Goal: Information Seeking & Learning: Understand process/instructions

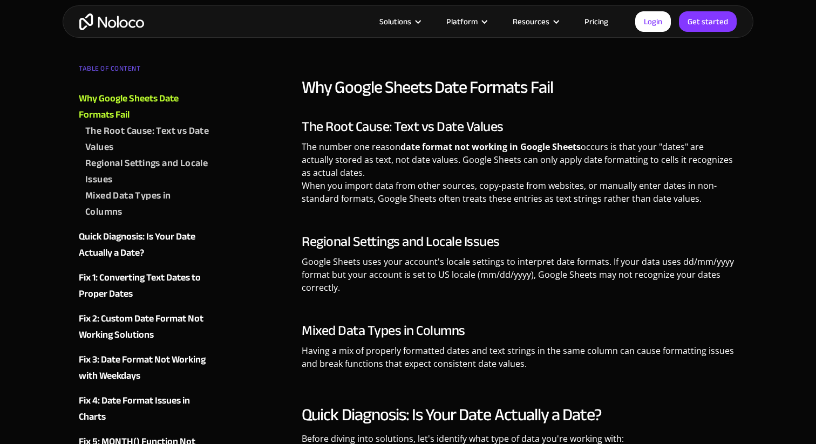
scroll to position [1056, 0]
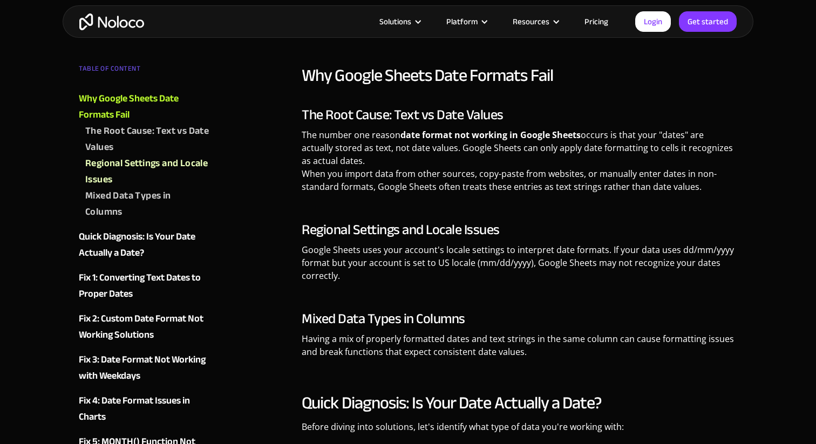
click at [535, 139] on strong "date format not working in Google Sheets" at bounding box center [491, 135] width 180 height 12
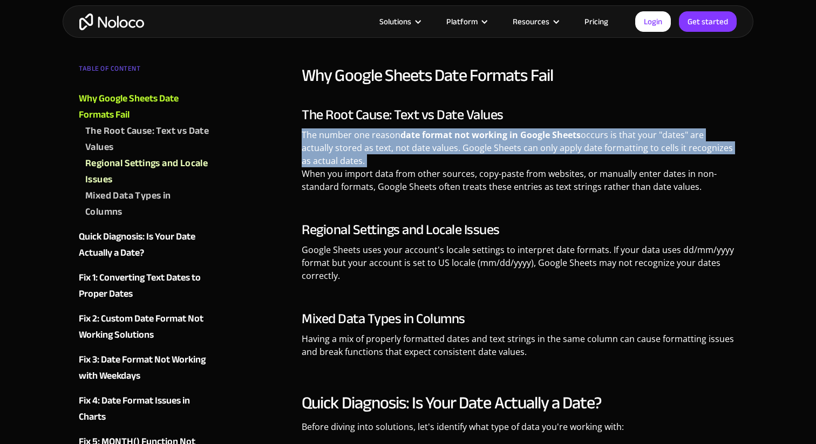
click at [535, 161] on p "The number one reason date format not working in Google Sheets occurs is that y…" at bounding box center [520, 165] width 436 height 73
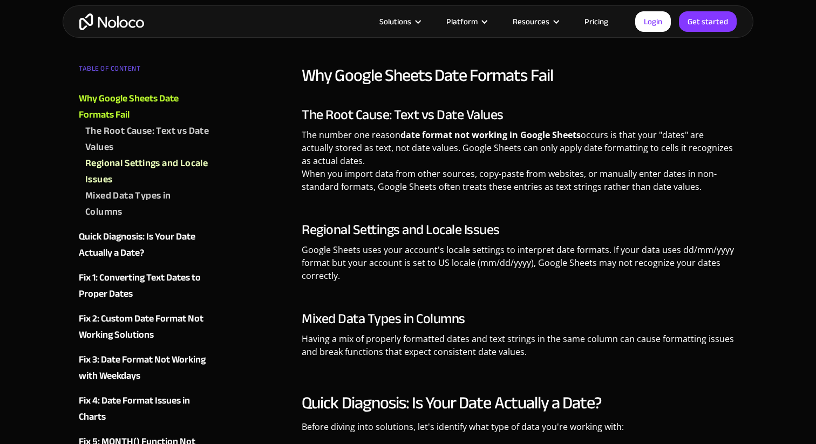
click at [535, 161] on p "The number one reason date format not working in Google Sheets occurs is that y…" at bounding box center [520, 165] width 436 height 73
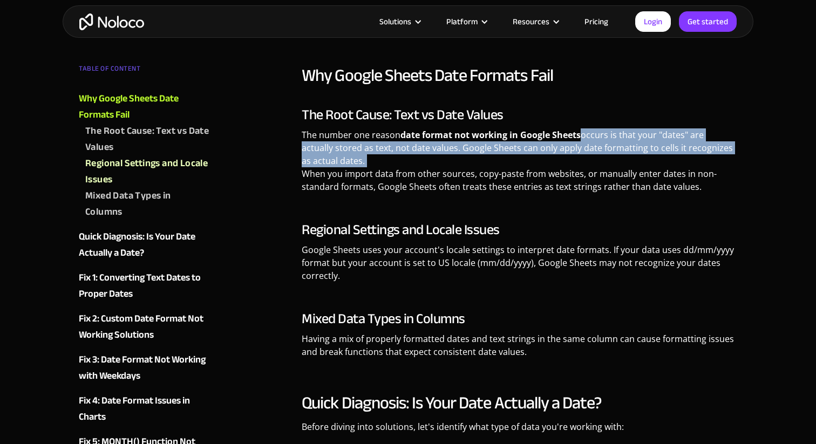
click at [535, 161] on p "The number one reason date format not working in Google Sheets occurs is that y…" at bounding box center [520, 165] width 436 height 73
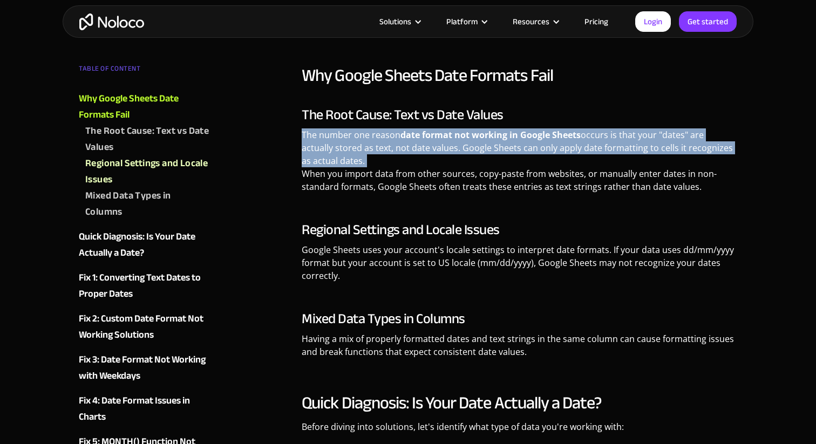
click at [528, 194] on p "The number one reason date format not working in Google Sheets occurs is that y…" at bounding box center [520, 165] width 436 height 73
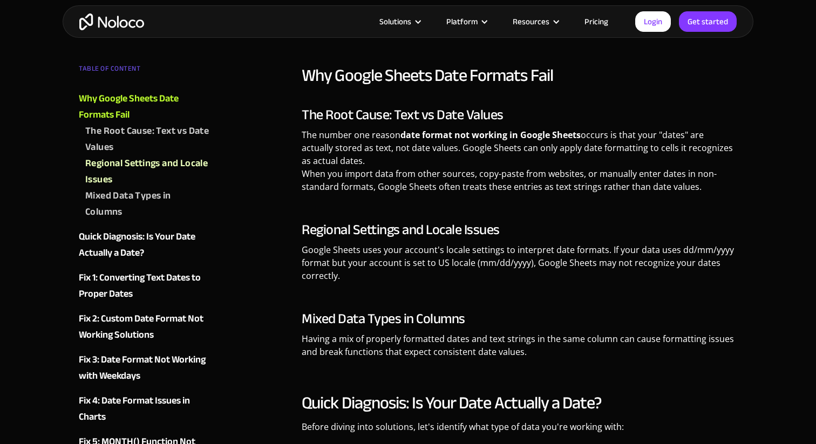
click at [528, 194] on p "The number one reason date format not working in Google Sheets occurs is that y…" at bounding box center [520, 165] width 436 height 73
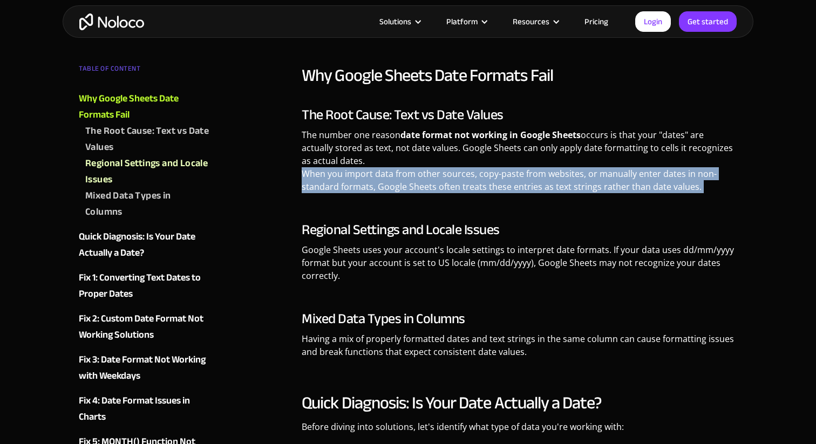
click at [530, 215] on div "Why Google Sheets Date Formats Fail The Root Cause: Text vs Date Values The num…" at bounding box center [520, 216] width 436 height 302
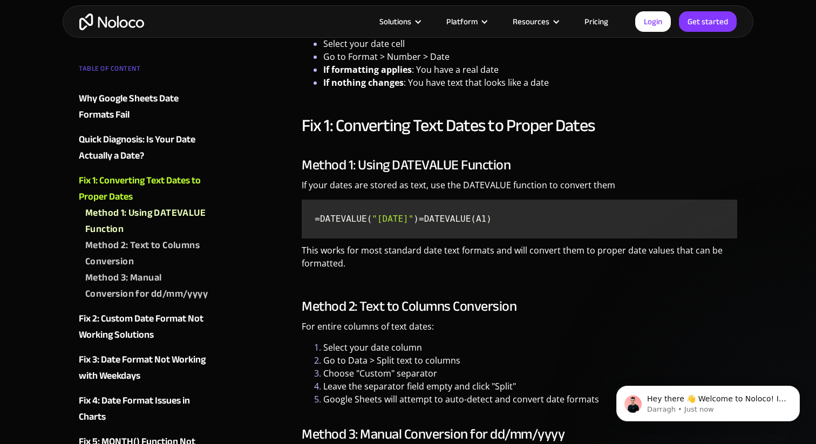
scroll to position [0, 0]
drag, startPoint x: 393, startPoint y: 234, endPoint x: 297, endPoint y: 231, distance: 96.2
copy code "=DATEVALUE(A1)"
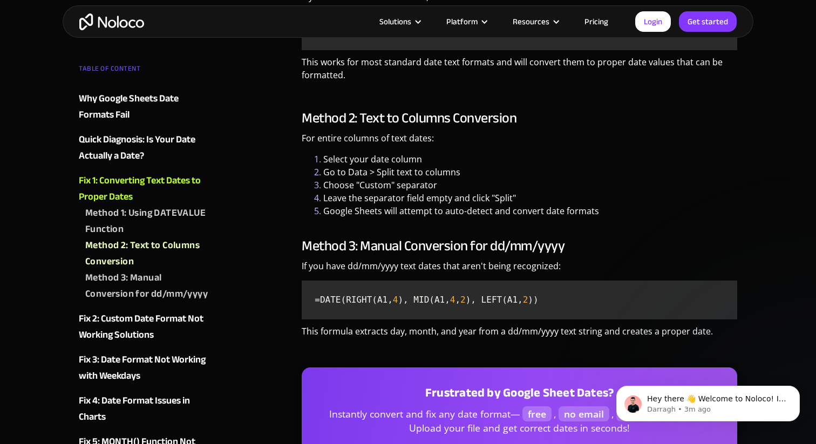
scroll to position [1854, 0]
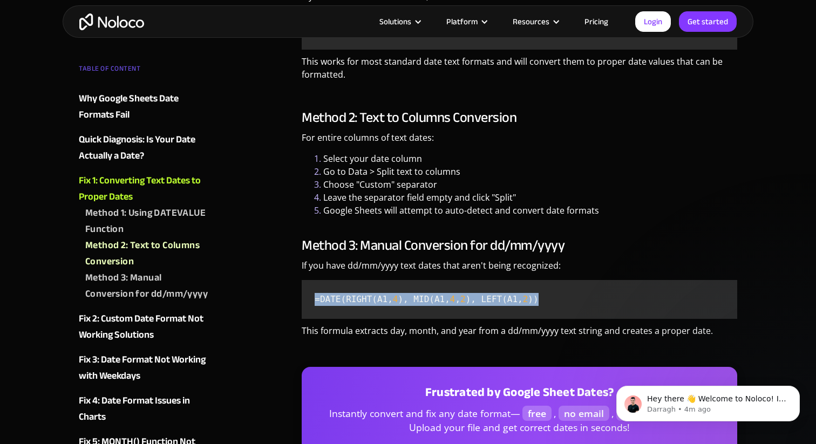
drag, startPoint x: 313, startPoint y: 312, endPoint x: 565, endPoint y: 313, distance: 252.2
click at [565, 313] on code "=DATE(RIGHT(A1, 4 ), MID(A1, 4 , 2 ), LEFT(A1, 2 ))" at bounding box center [519, 300] width 427 height 30
copy code "=DATE(RIGHT(A1, 4 ), MID(A1, 4 , 2 ), LEFT(A1, 2 ))"
click at [387, 204] on li "Leave the separator field empty and click "Split"" at bounding box center [530, 197] width 414 height 13
click at [391, 217] on li "Google Sheets will attempt to auto-detect and convert date formats" at bounding box center [530, 210] width 414 height 13
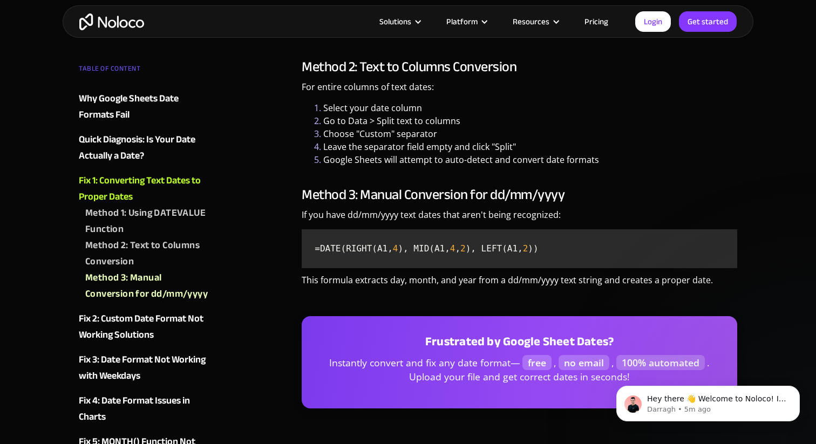
scroll to position [1904, 0]
